Goal: Transaction & Acquisition: Obtain resource

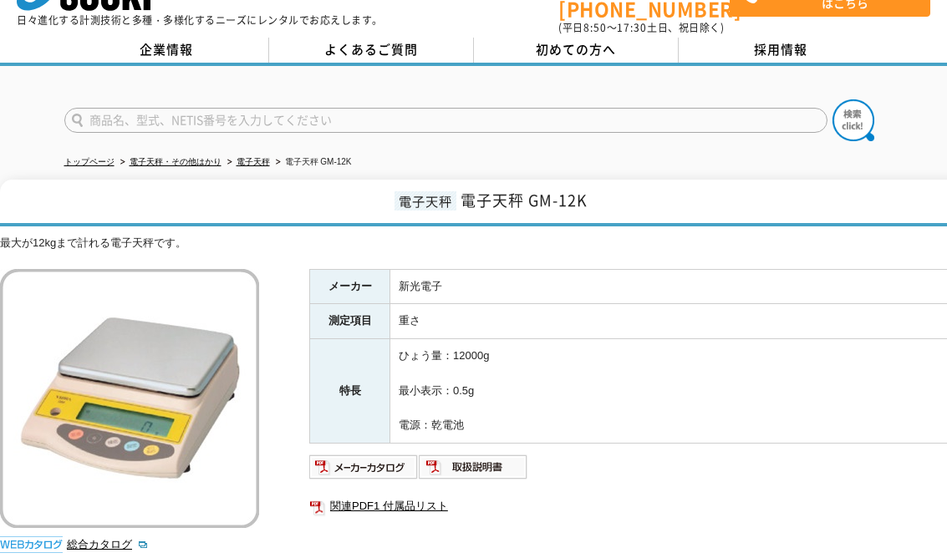
scroll to position [84, 0]
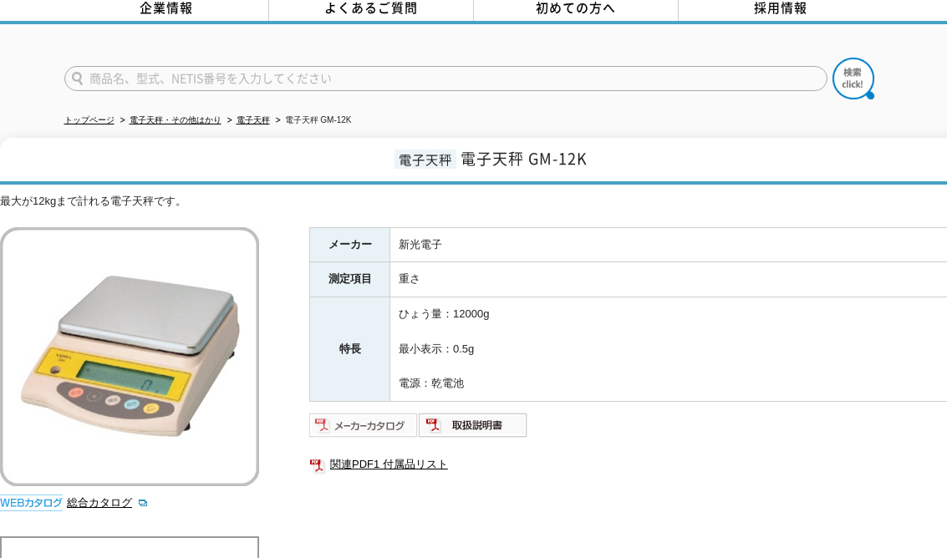
click at [399, 416] on img at bounding box center [363, 425] width 109 height 27
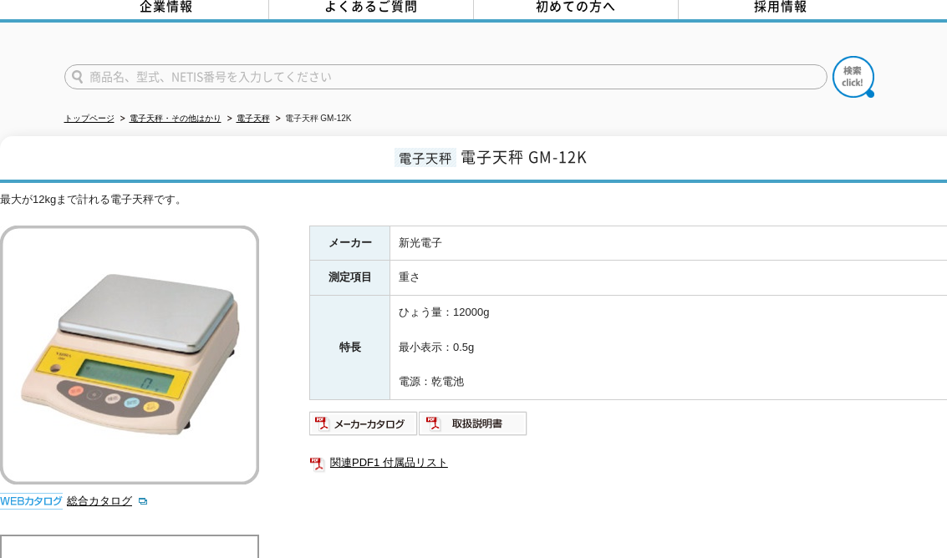
scroll to position [84, 0]
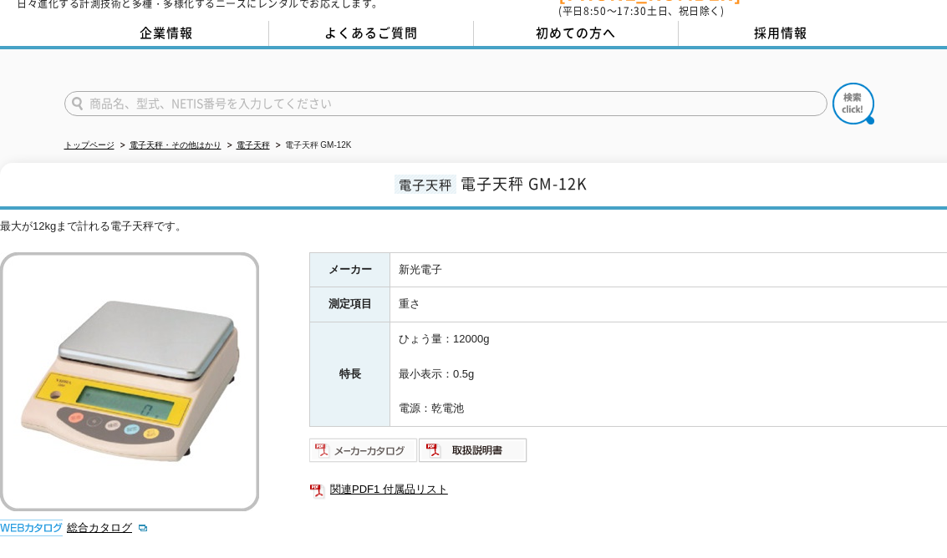
scroll to position [84, 0]
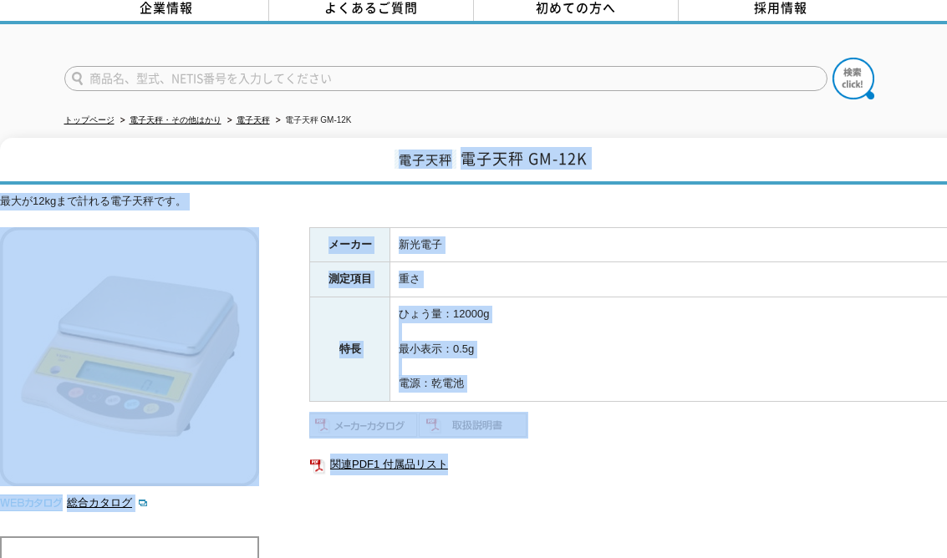
drag, startPoint x: 380, startPoint y: 129, endPoint x: 611, endPoint y: 480, distance: 420.7
click at [611, 480] on div "電子天秤 電子天秤 GM-12K 最大が12kgまで計れる電子天秤です。 総合カタログ メーカー 新光電子 測定項目 重さ 特長 ひょう量：12000g 最小…" at bounding box center [489, 435] width 978 height 594
click at [611, 480] on div "メーカー 新光電子 測定項目 重さ 特長 ひょう量：12000g 最小表示：0.5g 電源：乾電池 関連PDF1 付属品リスト" at bounding box center [643, 406] width 669 height 359
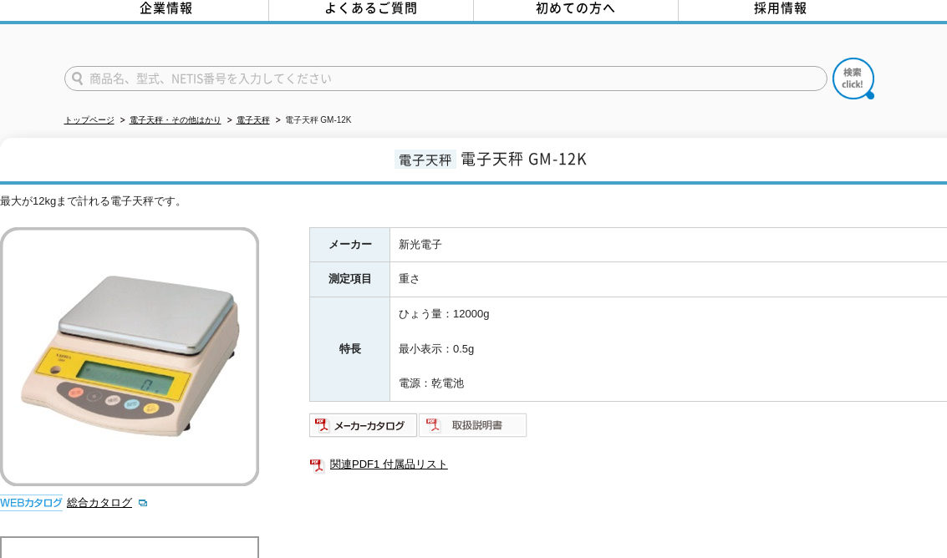
click at [443, 414] on img at bounding box center [473, 425] width 109 height 27
